Goal: Find specific page/section: Find specific page/section

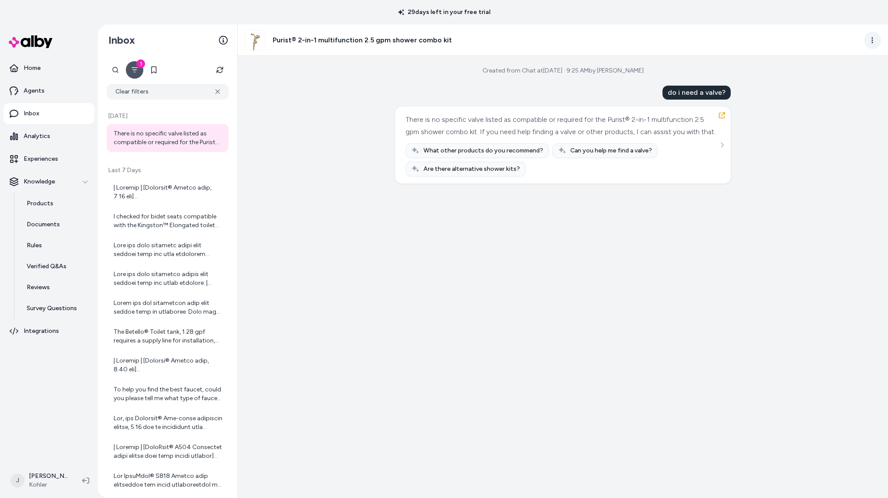
click at [869, 40] on html "29 days left in your free trial Home Agents Inbox Analytics Experiences Knowled…" at bounding box center [444, 249] width 888 height 498
click at [824, 100] on link "View in LangFuse" at bounding box center [833, 102] width 93 height 14
click at [45, 90] on link "Agents" at bounding box center [48, 90] width 91 height 21
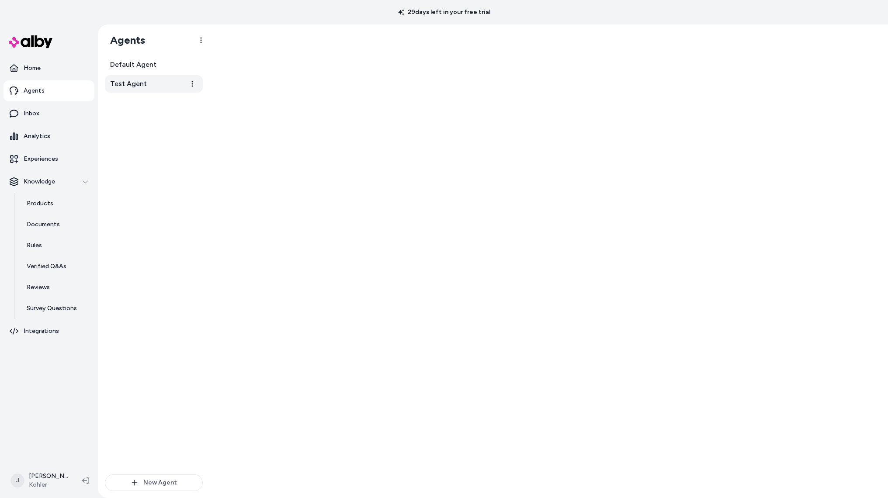
click at [151, 87] on link "Test Agent" at bounding box center [154, 83] width 98 height 17
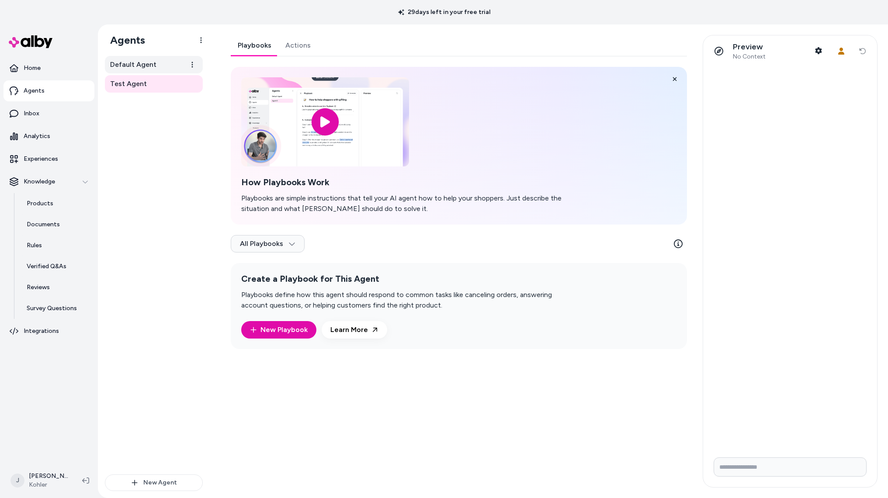
click at [145, 63] on span "Default Agent" at bounding box center [133, 64] width 46 height 10
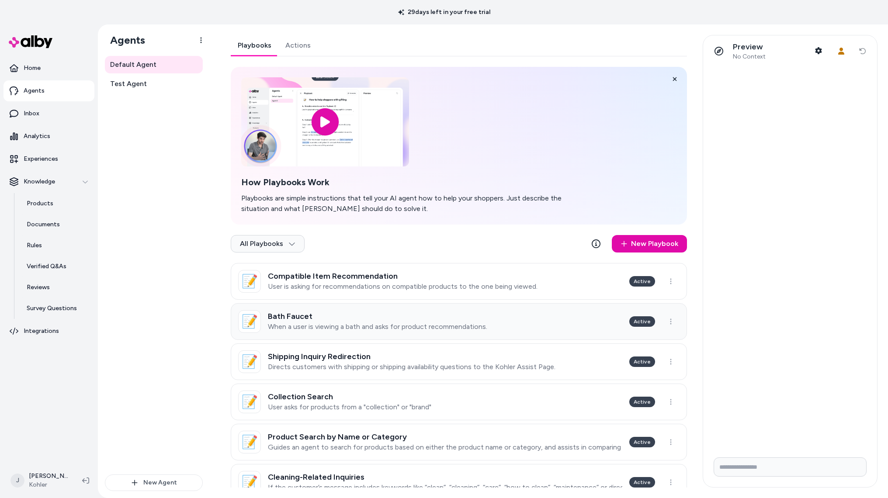
click at [327, 318] on h3 "Bath Faucet" at bounding box center [377, 316] width 219 height 9
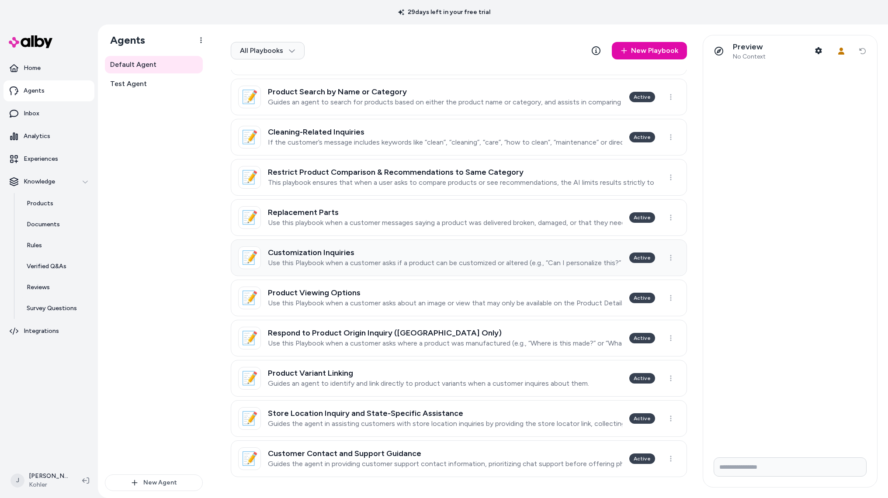
scroll to position [345, 0]
